Goal: Navigation & Orientation: Go to known website

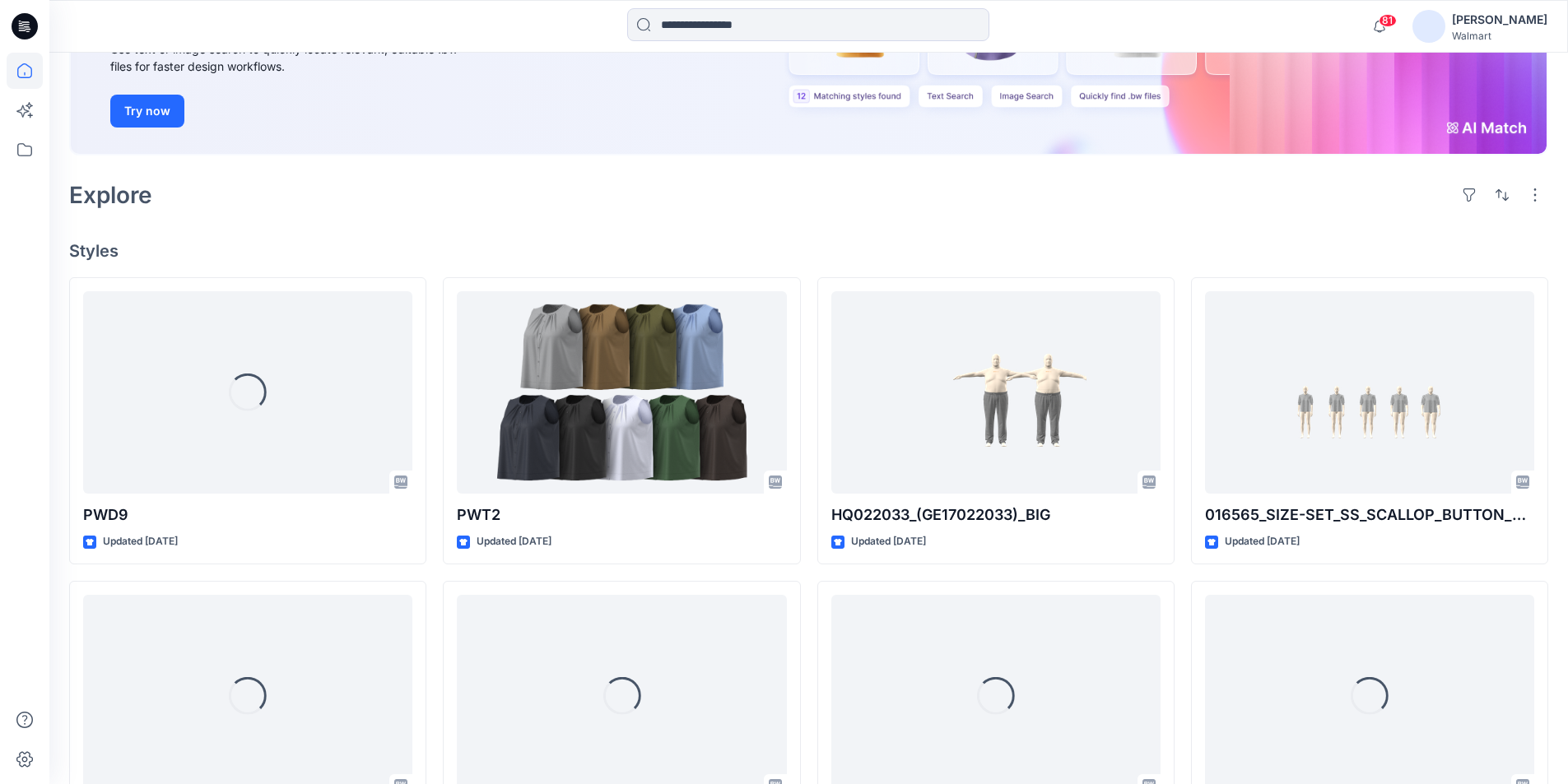
scroll to position [247, 0]
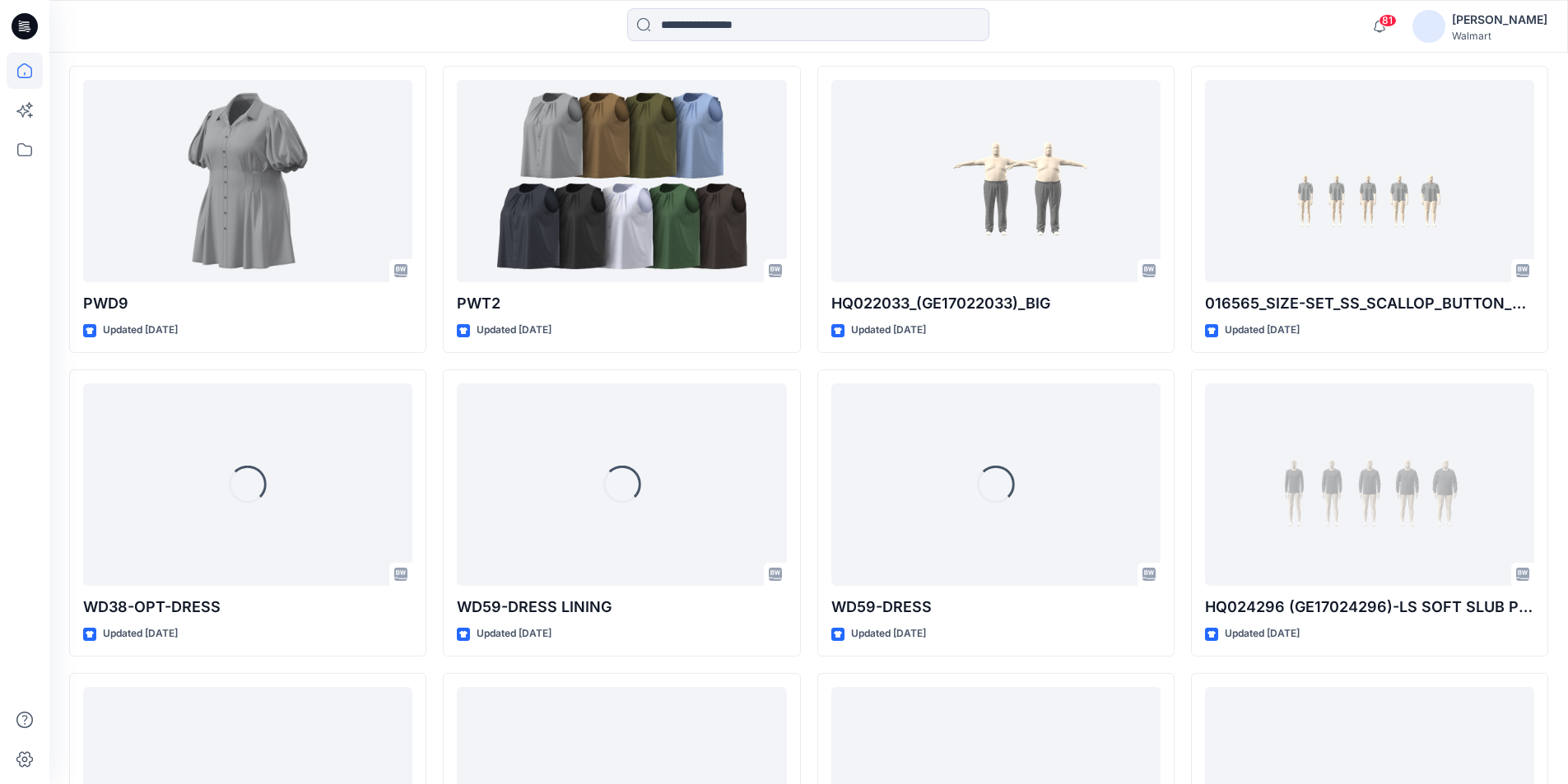
scroll to position [494, 0]
